Goal: Transaction & Acquisition: Purchase product/service

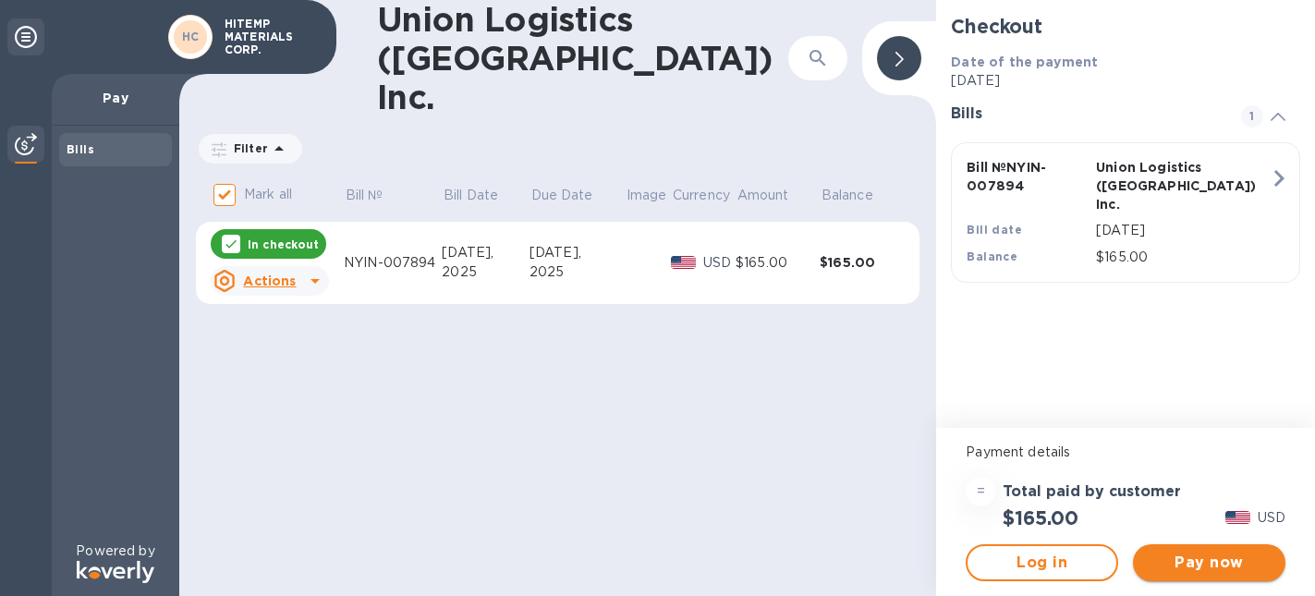
click at [1196, 570] on span "Pay now" at bounding box center [1209, 563] width 123 height 22
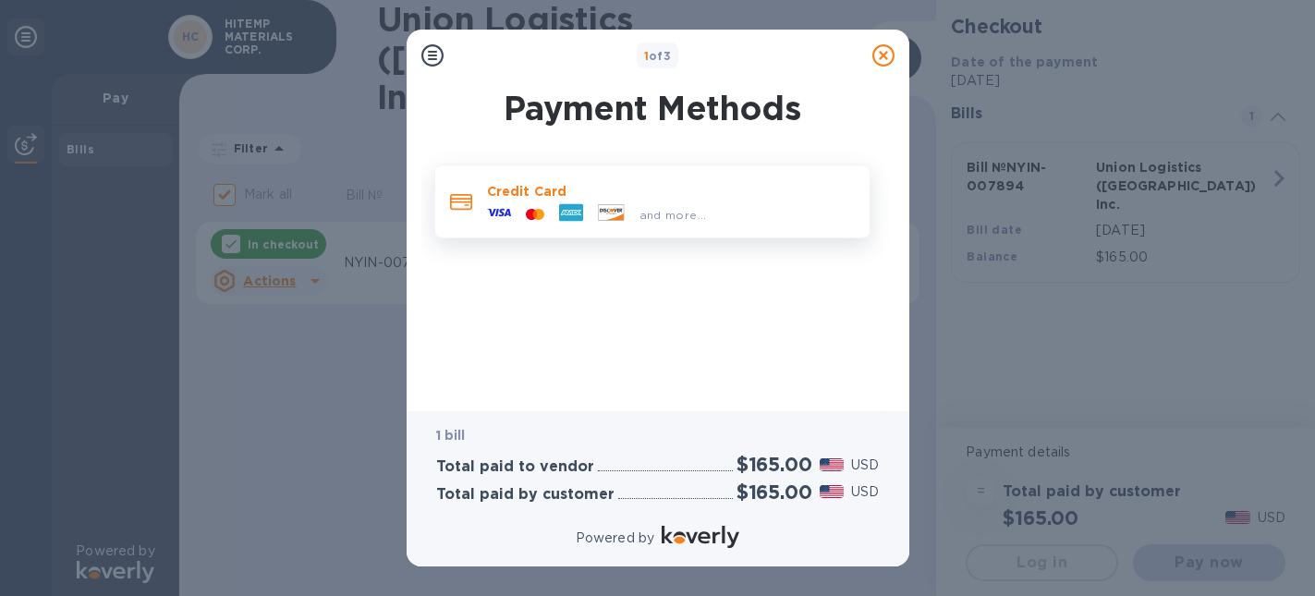
click at [519, 201] on div "and more..." at bounding box center [597, 215] width 235 height 28
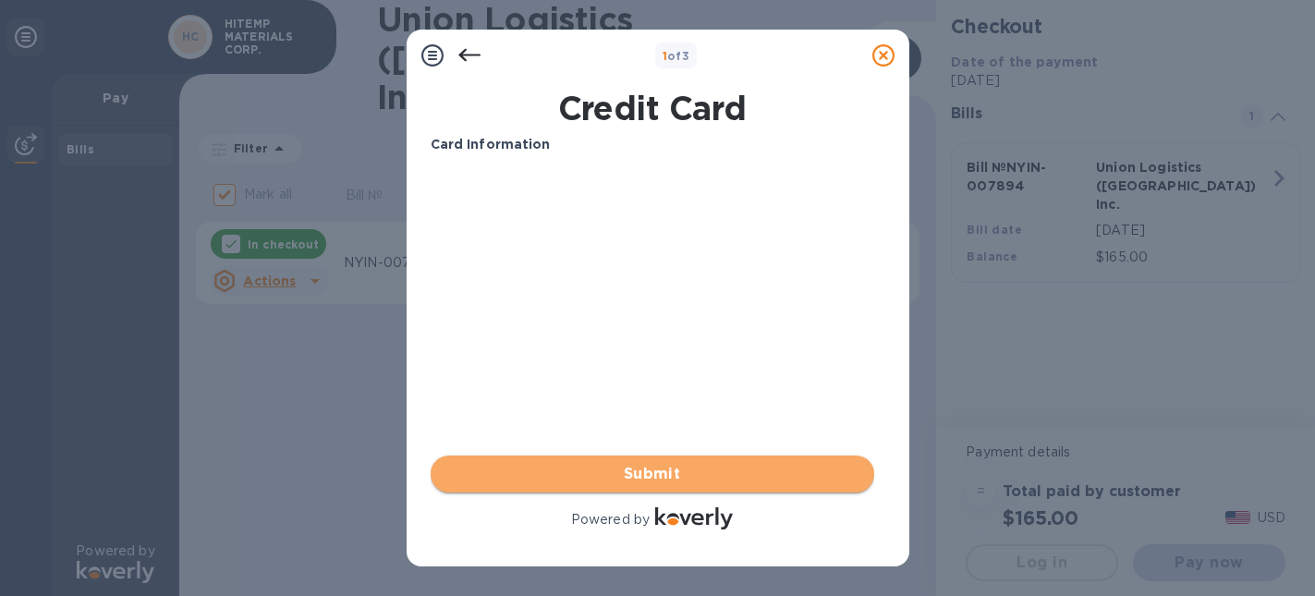
click at [735, 481] on span "Submit" at bounding box center [652, 474] width 414 height 22
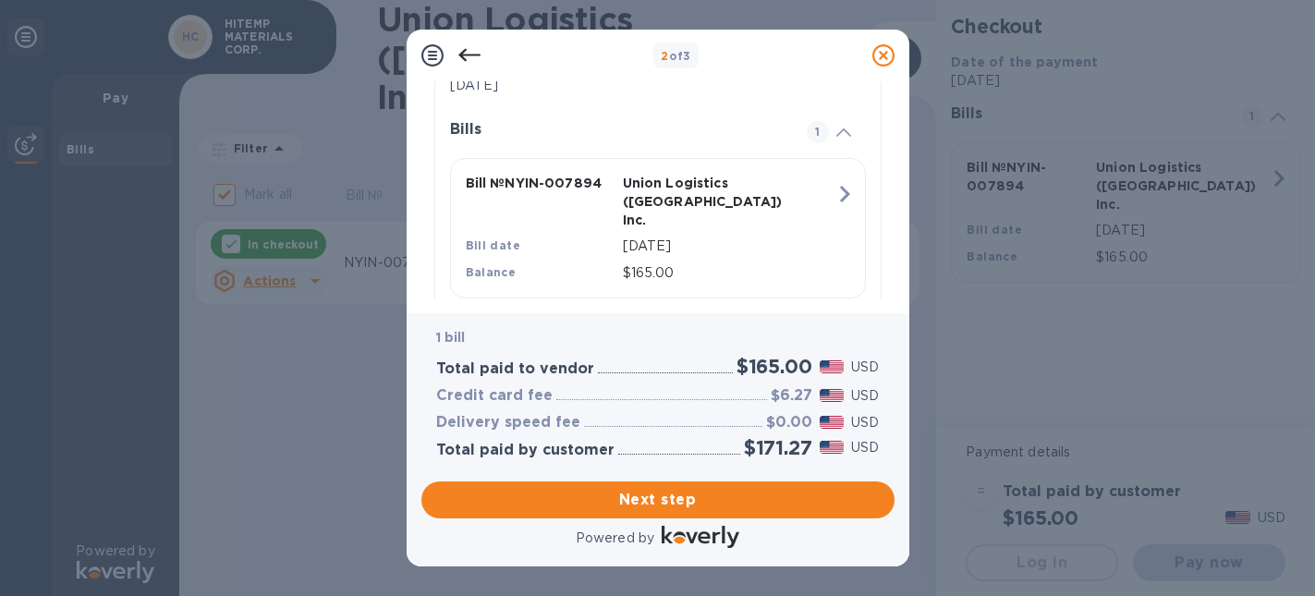
scroll to position [415, 0]
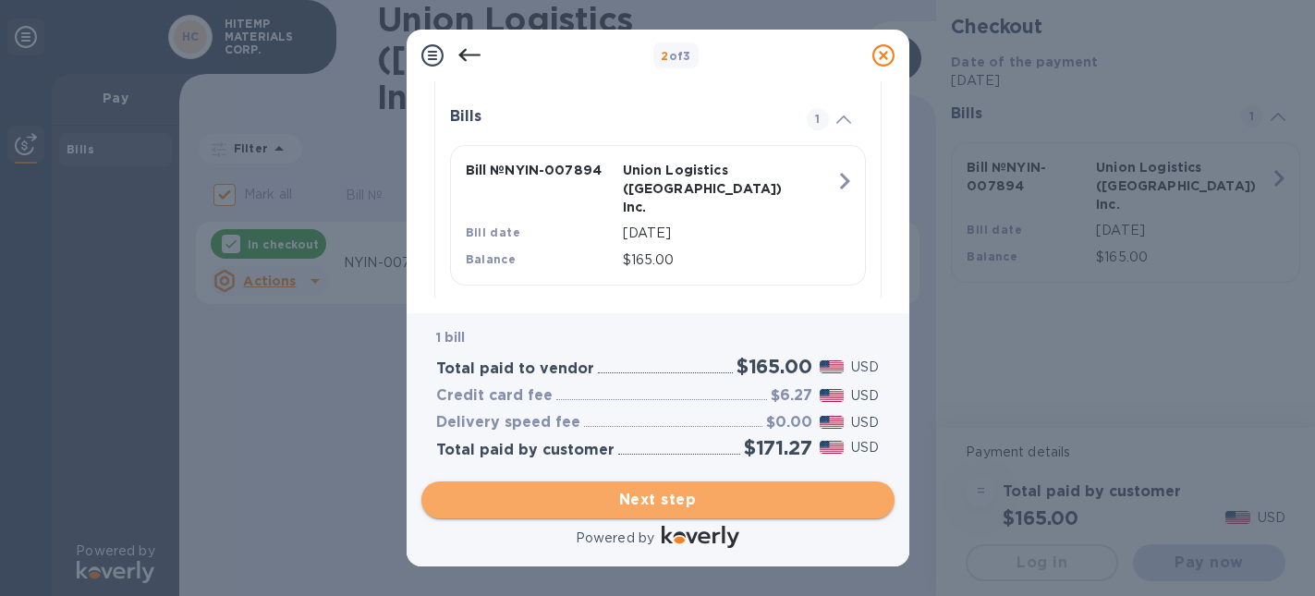
click at [709, 503] on span "Next step" at bounding box center [658, 500] width 444 height 22
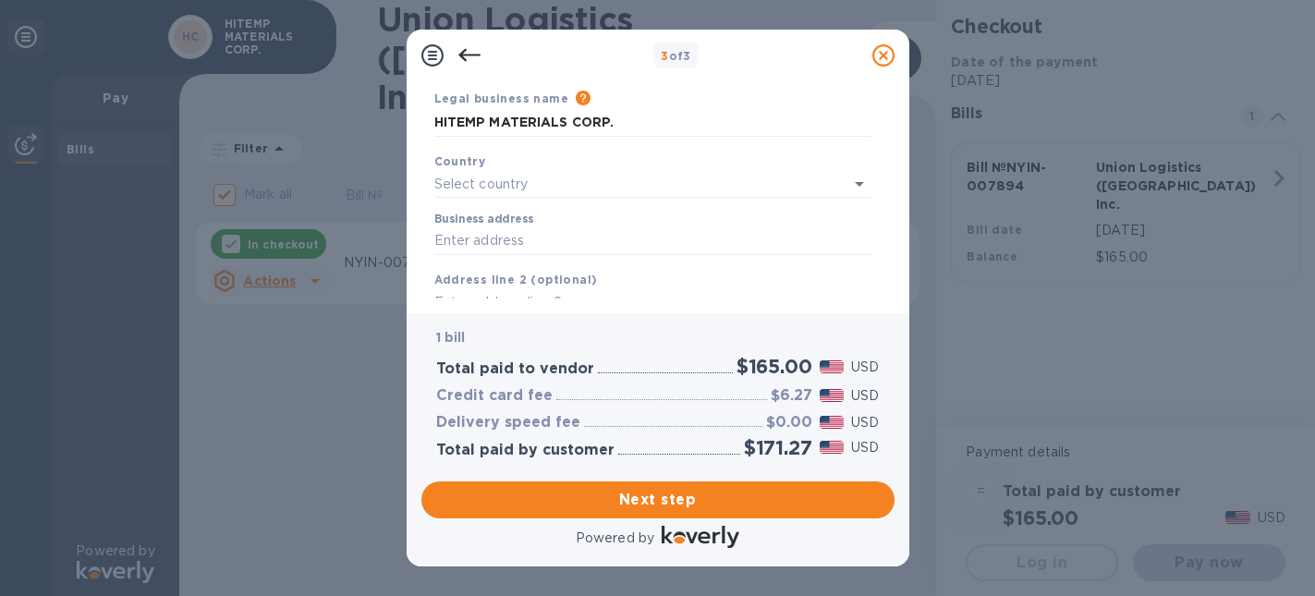
scroll to position [70, 0]
click at [859, 179] on icon "Open" at bounding box center [859, 178] width 9 height 5
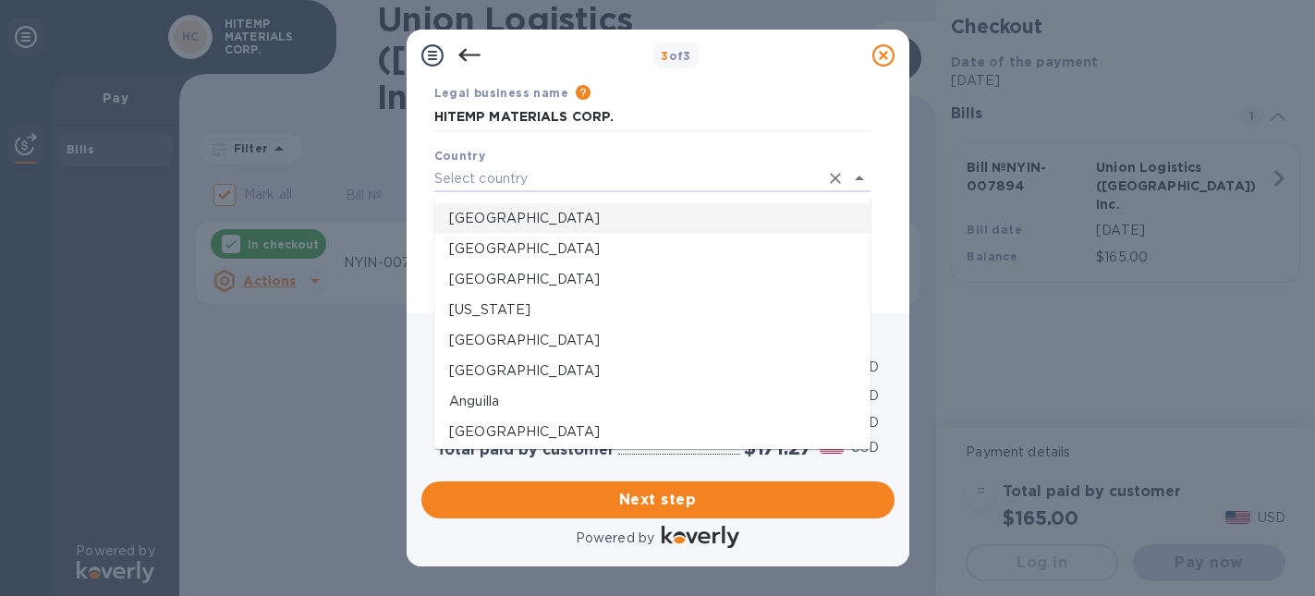
click at [529, 218] on p "[GEOGRAPHIC_DATA]" at bounding box center [652, 218] width 407 height 19
type input "[GEOGRAPHIC_DATA]"
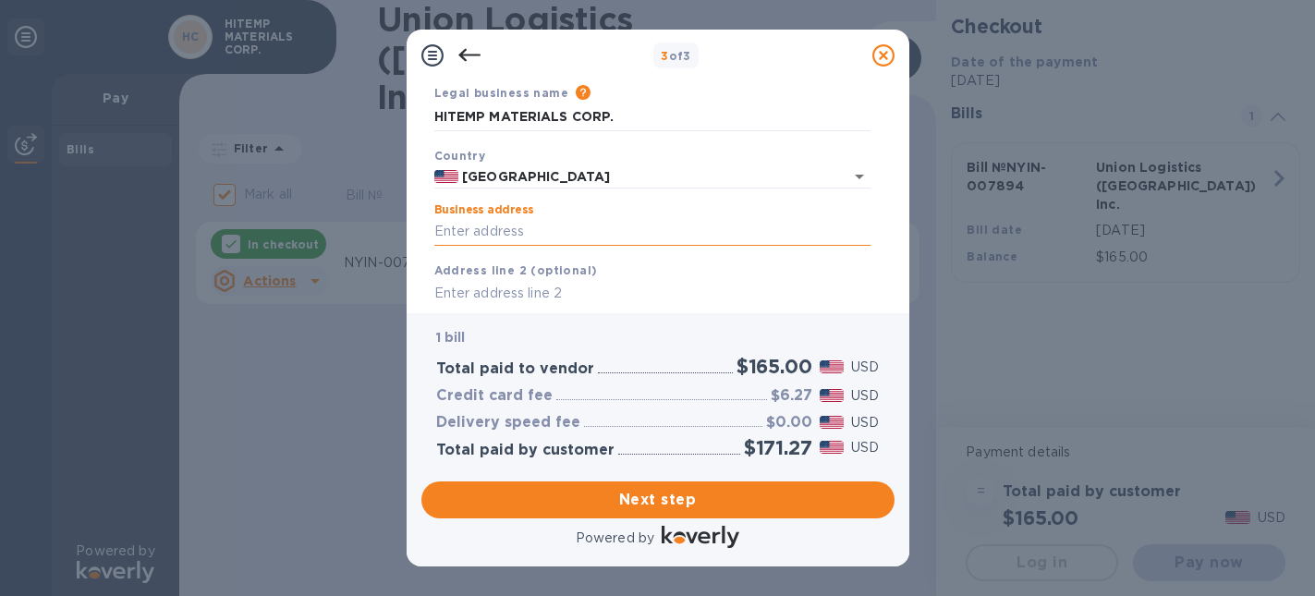
click at [531, 233] on input "Business address" at bounding box center [652, 232] width 436 height 28
type input "[STREET_ADDRESS]"
type input "[GEOGRAPHIC_DATA]"
type input "77011"
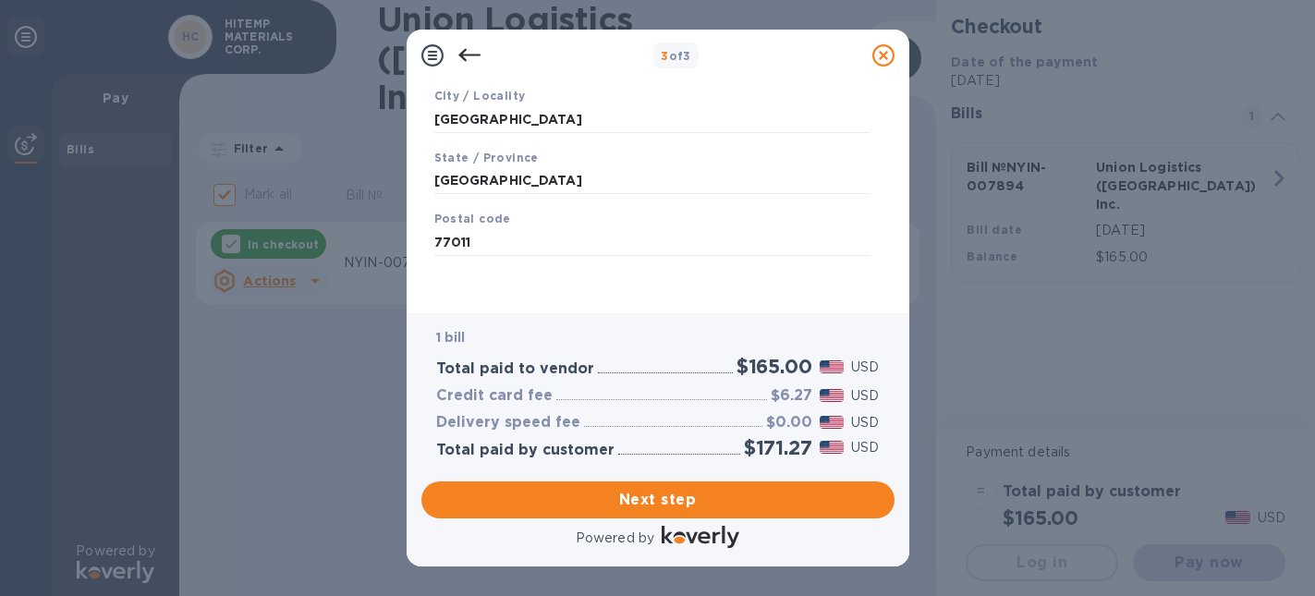
scroll to position [308, 0]
click at [699, 508] on span "Next step" at bounding box center [658, 500] width 444 height 22
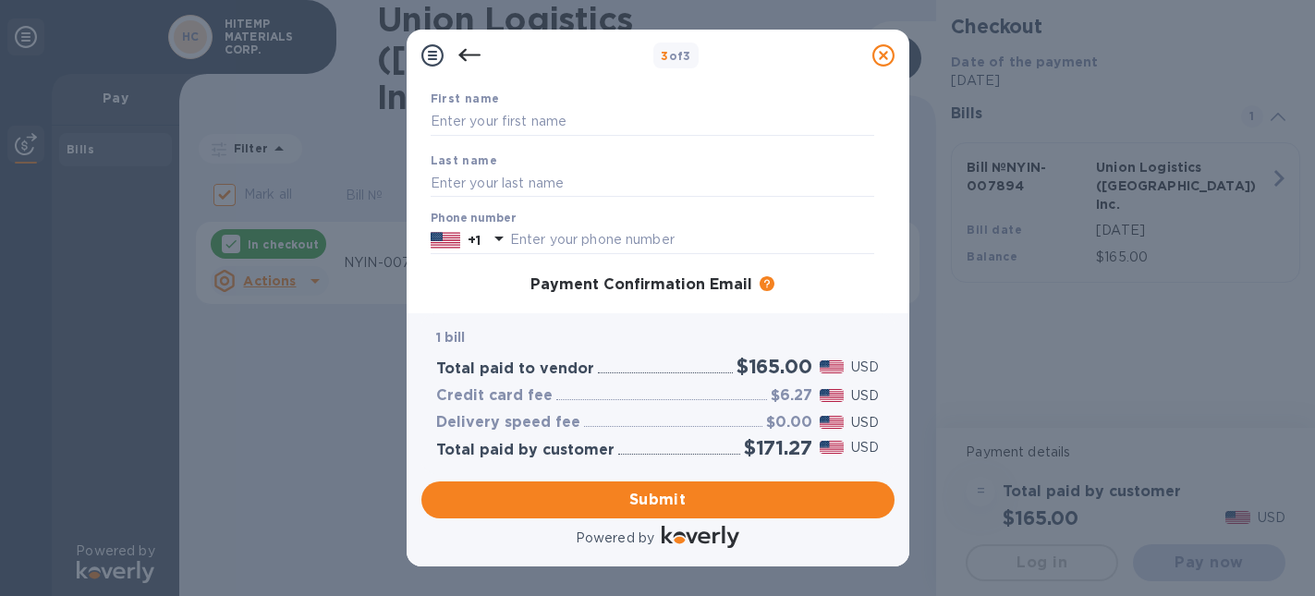
scroll to position [115, 0]
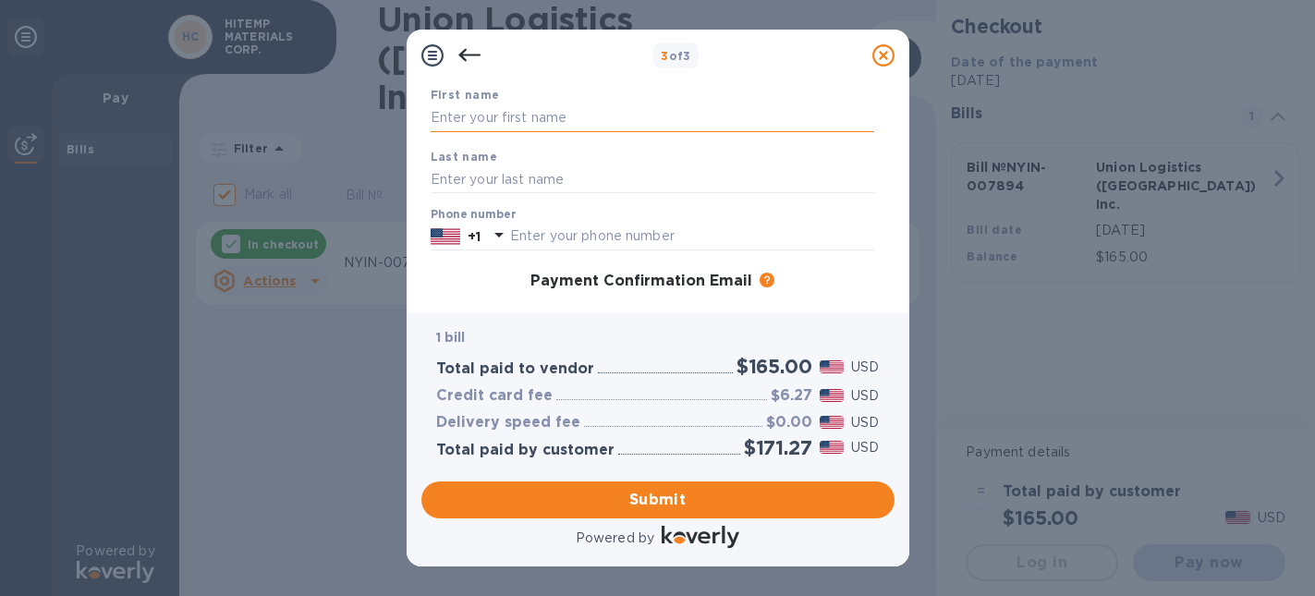
click at [534, 124] on input "text" at bounding box center [653, 118] width 444 height 28
type input "[PERSON_NAME]"
click at [492, 180] on input "text" at bounding box center [653, 179] width 444 height 28
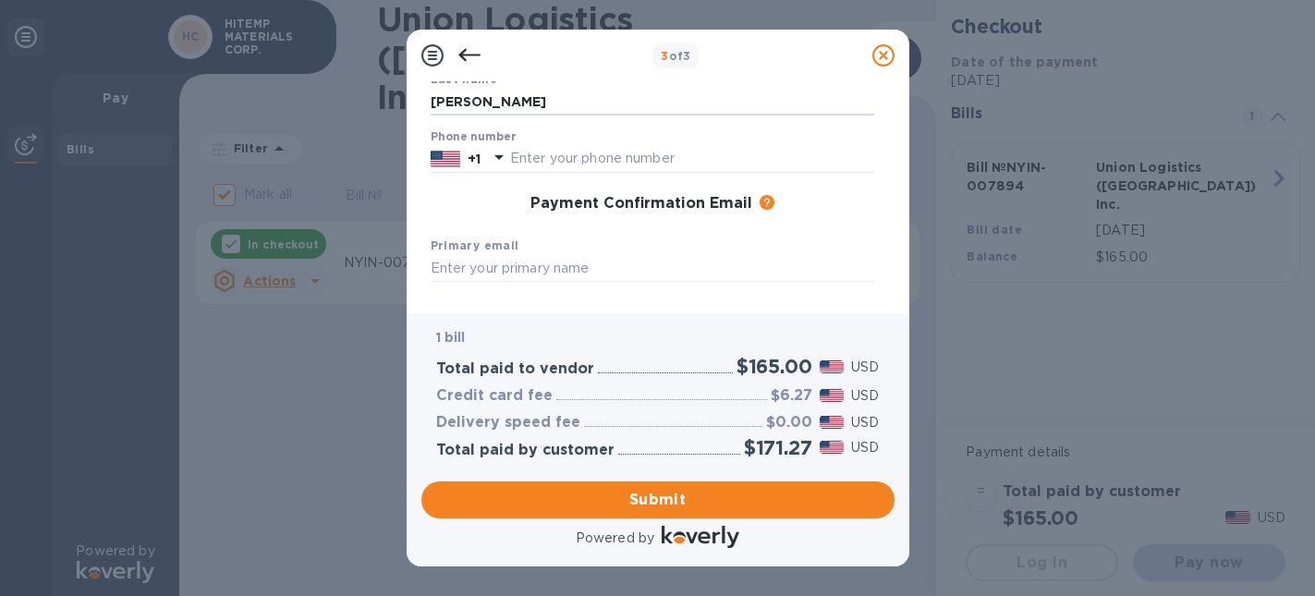
scroll to position [200, 0]
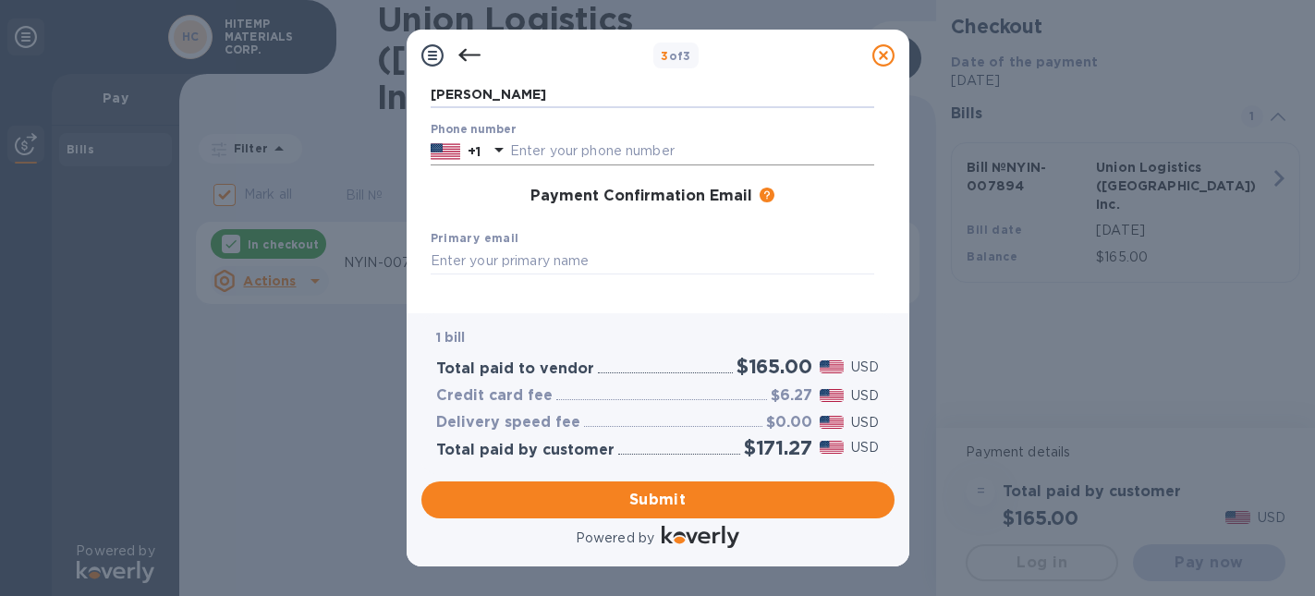
type input "[PERSON_NAME]"
click at [523, 153] on input "text" at bounding box center [692, 152] width 364 height 28
type input "8325435500"
type input "[EMAIL_ADDRESS][DOMAIN_NAME]"
click at [531, 262] on input "text" at bounding box center [653, 262] width 444 height 28
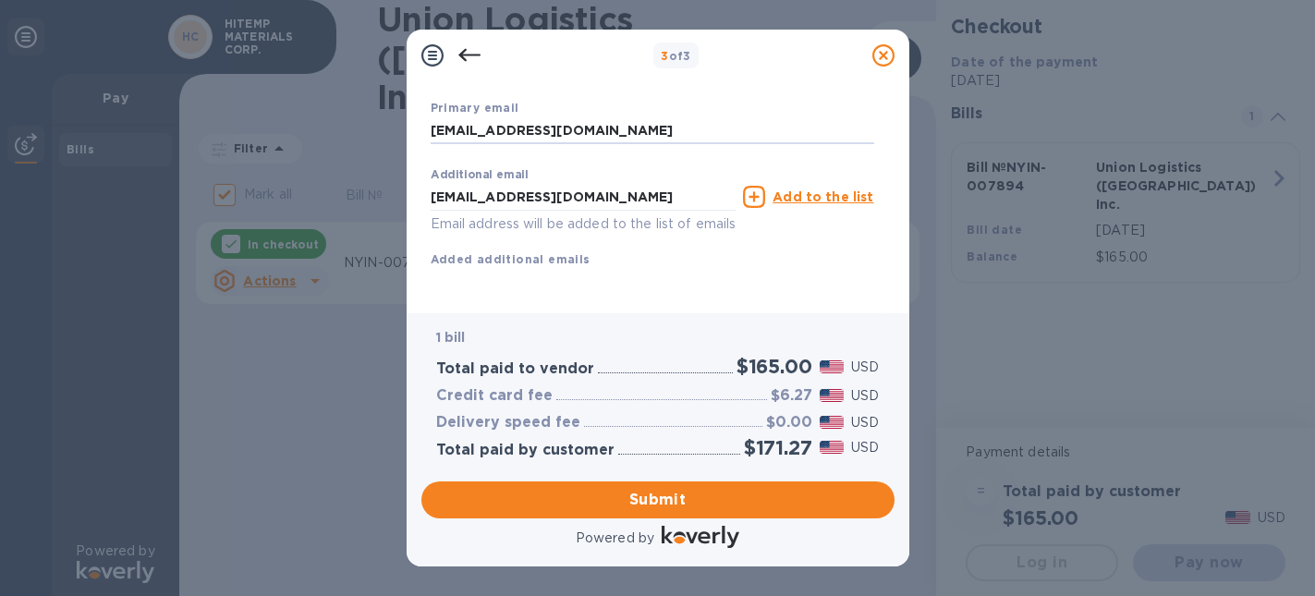
scroll to position [351, 0]
type input "[EMAIL_ADDRESS][DOMAIN_NAME]"
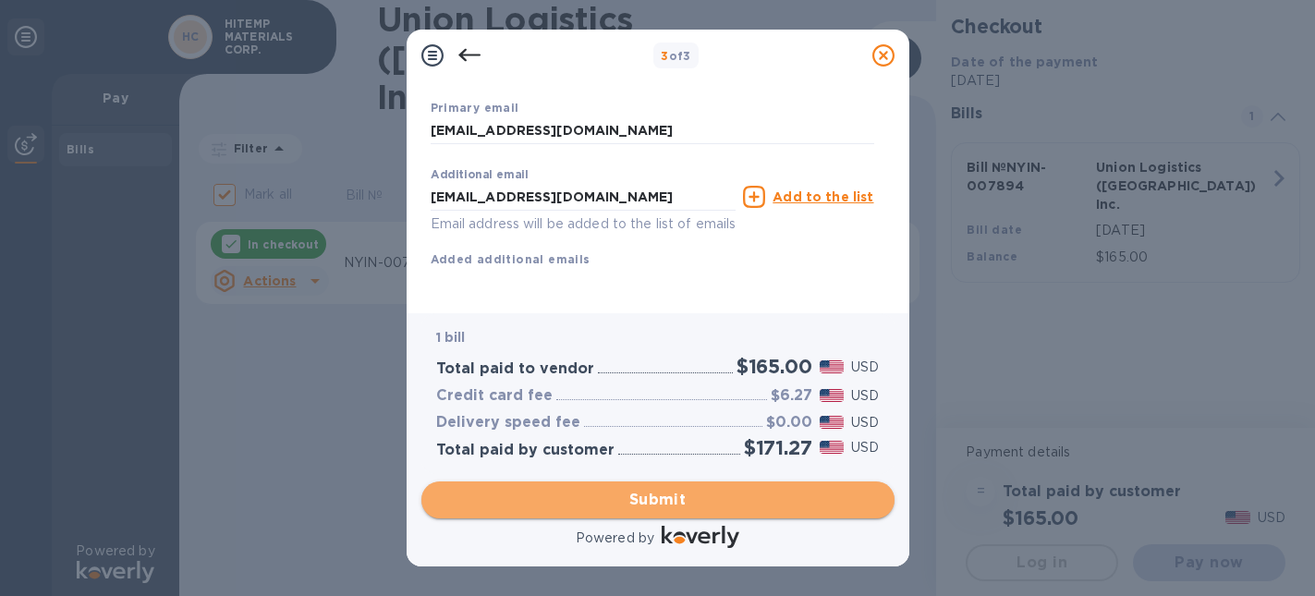
click at [728, 504] on span "Submit" at bounding box center [658, 500] width 444 height 22
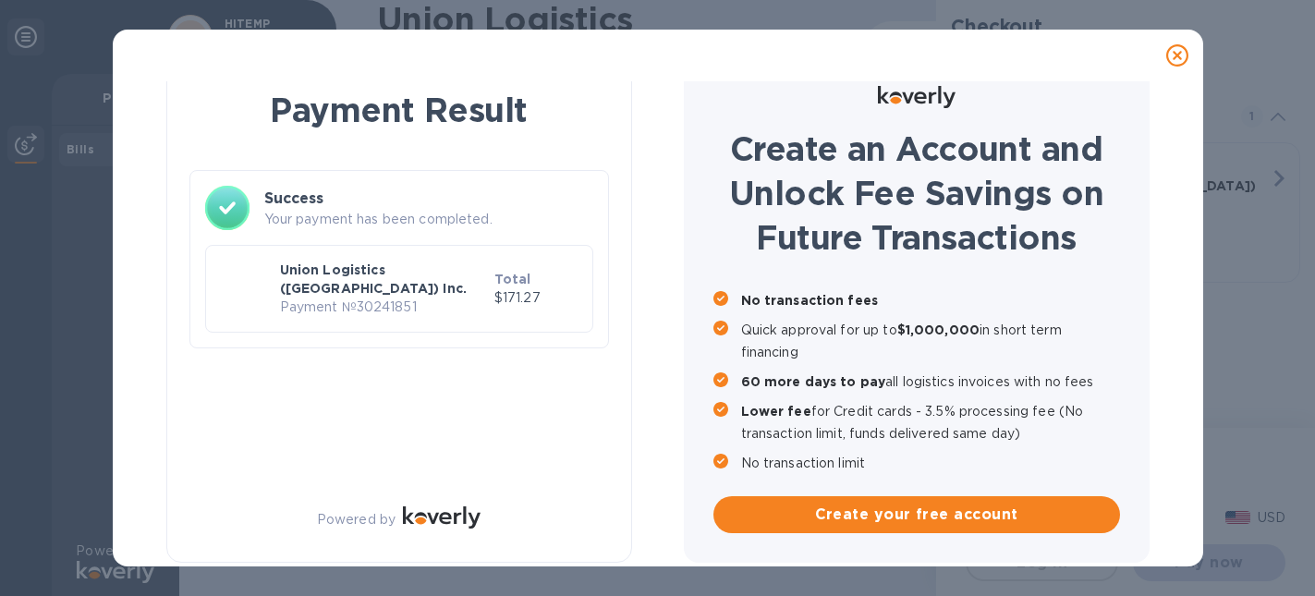
checkbox input "false"
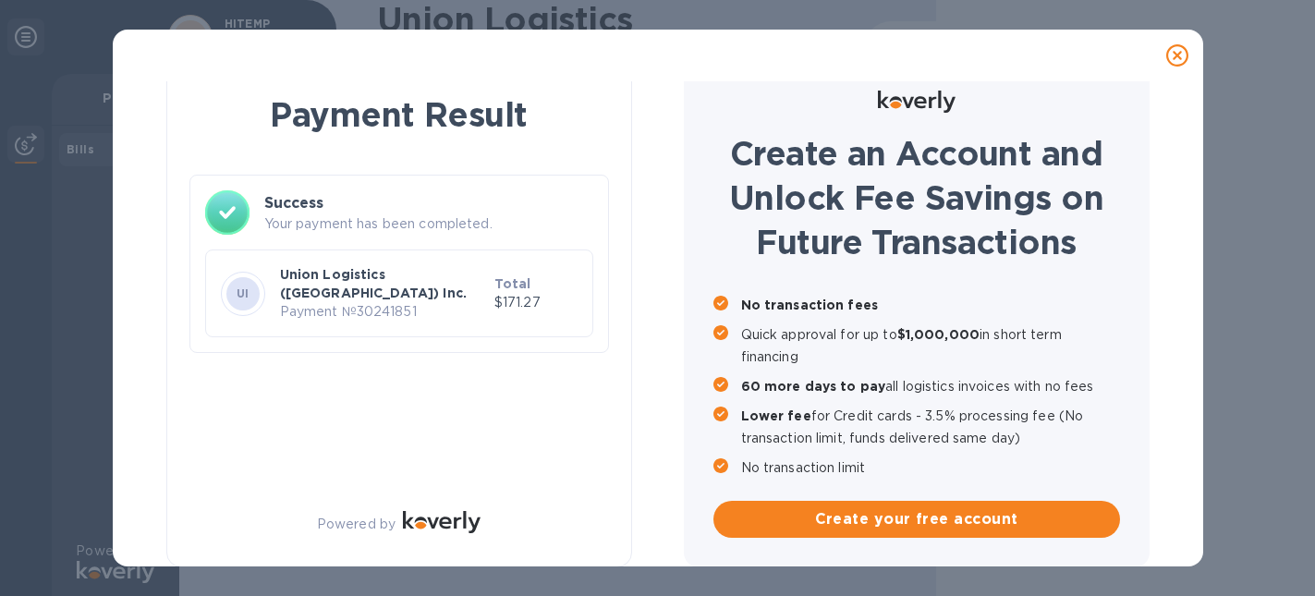
scroll to position [29, 0]
